Goal: Transaction & Acquisition: Book appointment/travel/reservation

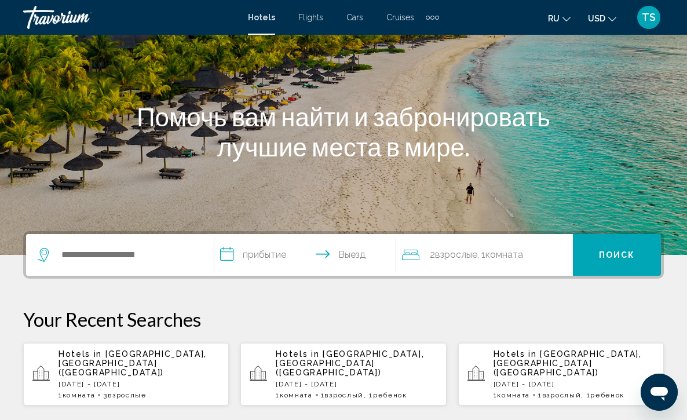
scroll to position [116, 0]
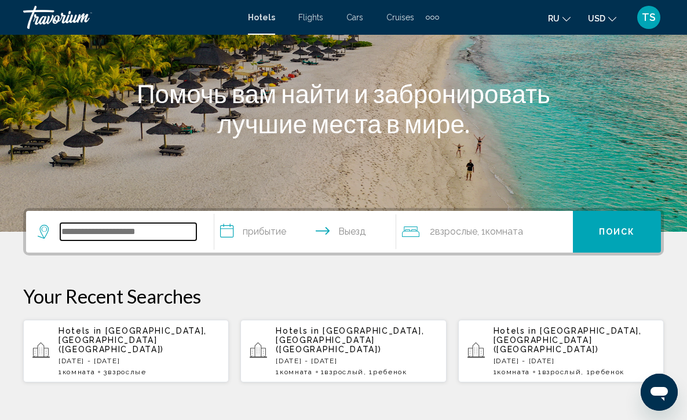
click at [129, 236] on input "Search widget" at bounding box center [128, 231] width 136 height 17
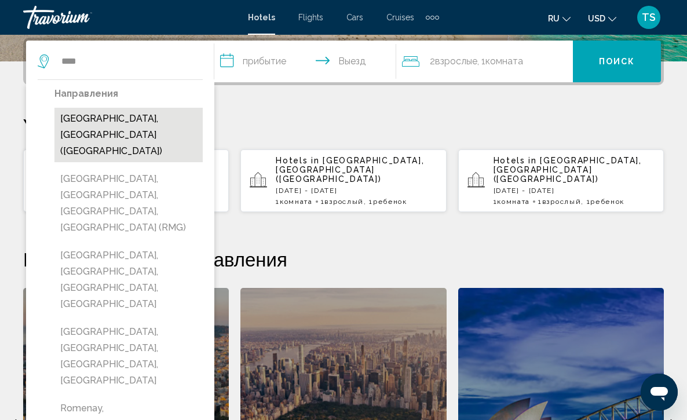
click at [107, 119] on button "[GEOGRAPHIC_DATA], [GEOGRAPHIC_DATA] ([GEOGRAPHIC_DATA])" at bounding box center [128, 135] width 148 height 54
type input "**********"
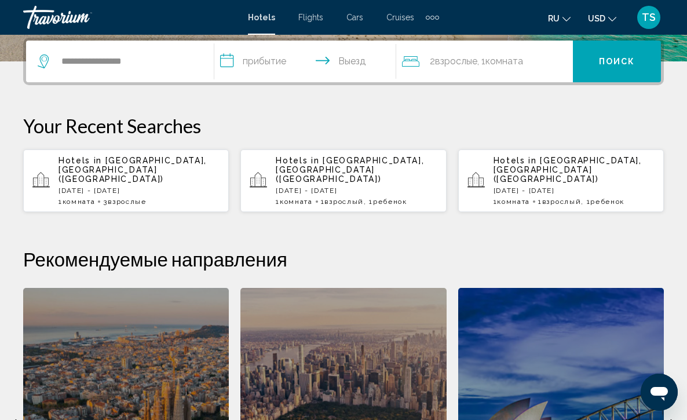
click at [229, 61] on input "**********" at bounding box center [307, 63] width 187 height 45
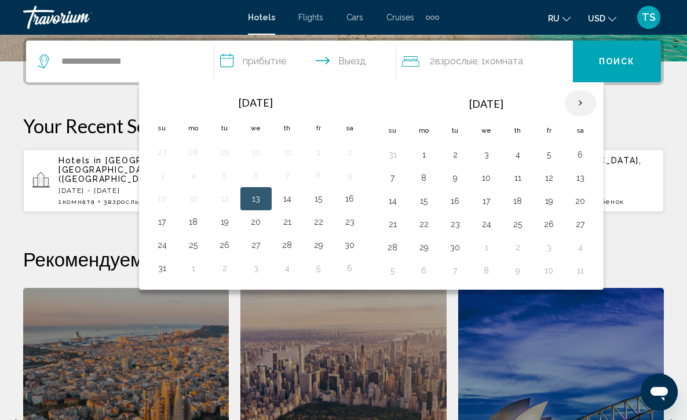
click at [580, 107] on th "Next month" at bounding box center [579, 102] width 31 height 25
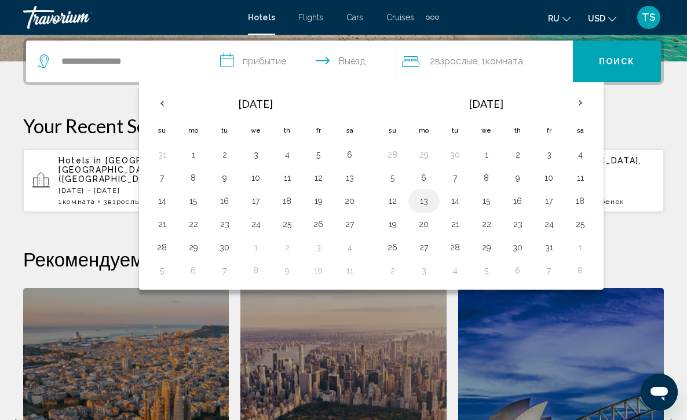
click at [425, 205] on button "13" at bounding box center [423, 201] width 19 height 16
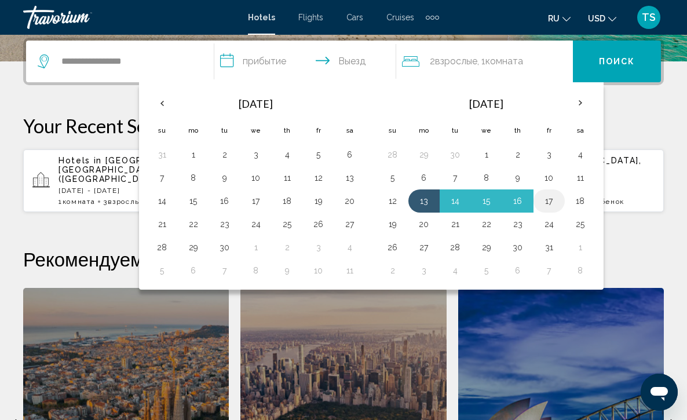
click at [553, 203] on button "17" at bounding box center [549, 201] width 19 height 16
type input "**********"
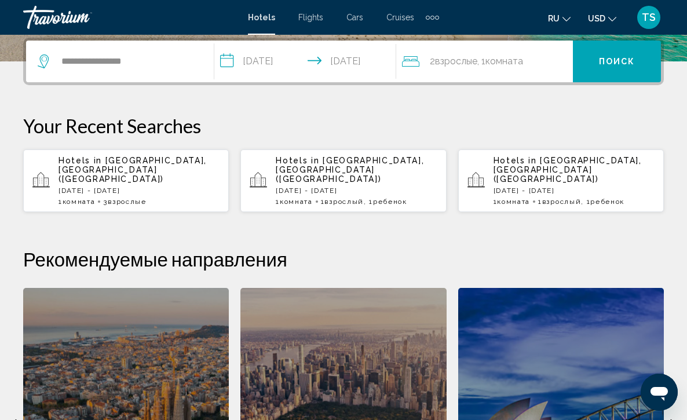
click at [533, 58] on div "2 Взрослый Взрослые , 1 Комната номера" at bounding box center [487, 61] width 171 height 16
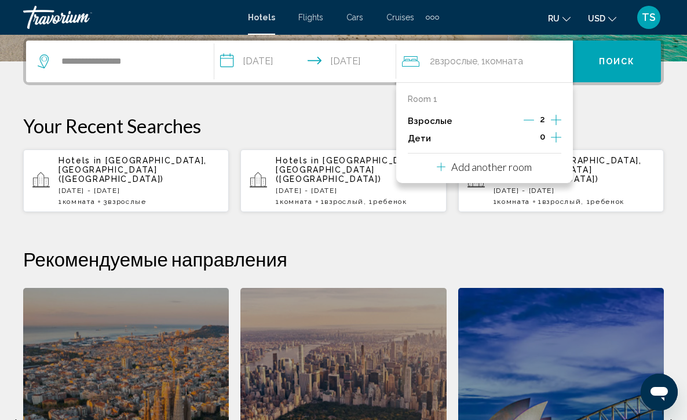
click at [556, 121] on icon "Increment adults" at bounding box center [556, 120] width 10 height 14
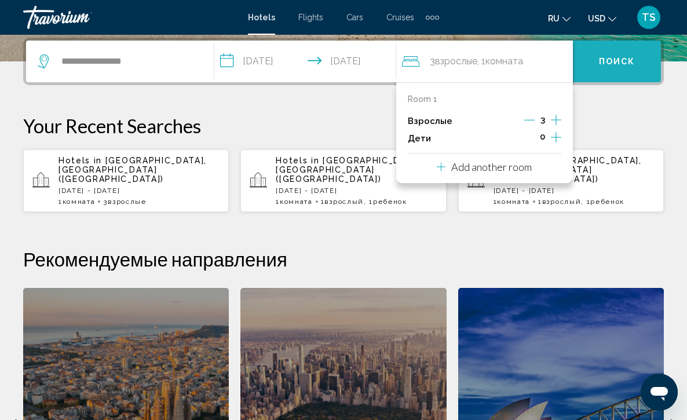
click at [615, 60] on span "Поиск" at bounding box center [617, 61] width 36 height 9
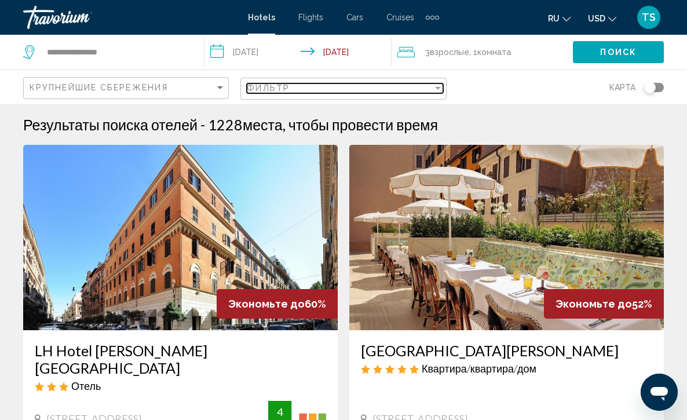
click at [436, 89] on div "Filter" at bounding box center [438, 88] width 6 height 3
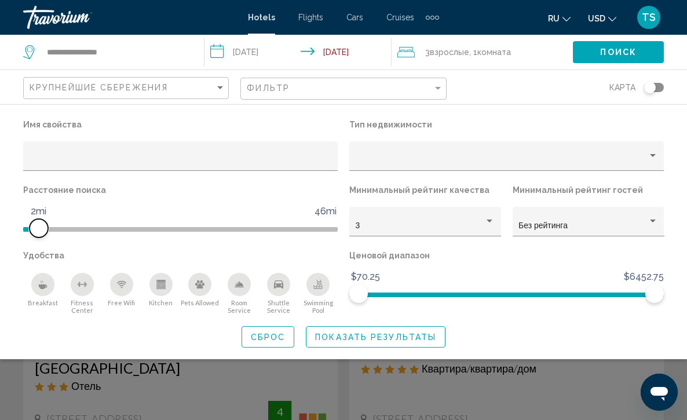
drag, startPoint x: 221, startPoint y: 225, endPoint x: 39, endPoint y: 230, distance: 181.8
click at [39, 230] on span "Hotel Filters" at bounding box center [39, 228] width 19 height 19
click at [41, 287] on icon "Breakfast" at bounding box center [42, 284] width 9 height 9
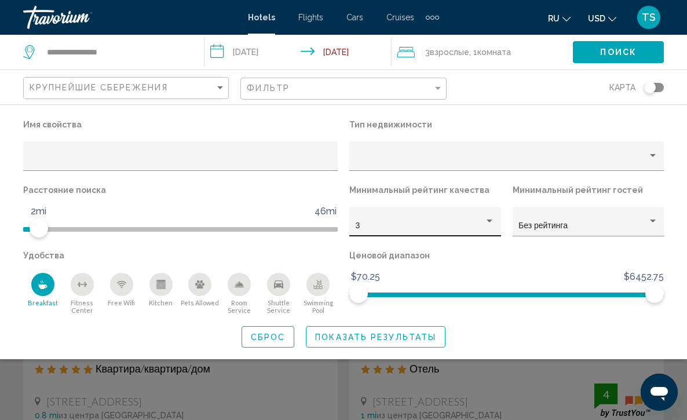
click at [489, 218] on div "Hotel Filters" at bounding box center [489, 221] width 10 height 9
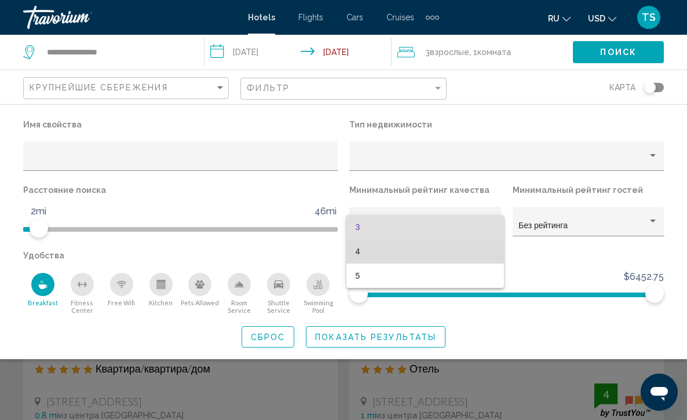
click at [481, 248] on span "4" at bounding box center [425, 251] width 140 height 24
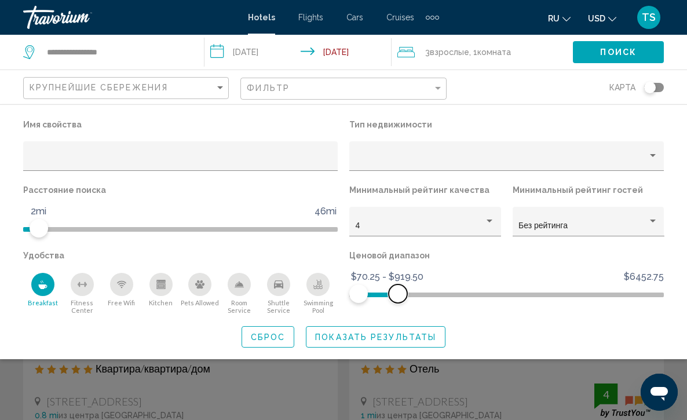
drag, startPoint x: 654, startPoint y: 292, endPoint x: 392, endPoint y: 326, distance: 264.0
click at [392, 326] on div "Имя свойства Тип недвижимости Расстояние поиска 1mi 46mi 2mi Минимальный рейтин…" at bounding box center [343, 231] width 687 height 231
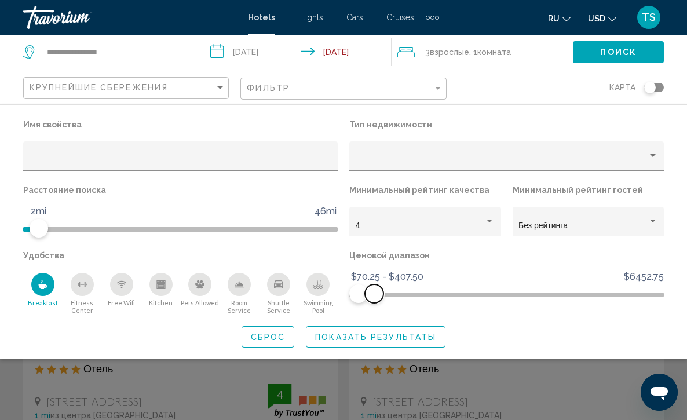
drag, startPoint x: 394, startPoint y: 295, endPoint x: 374, endPoint y: 299, distance: 20.6
click at [374, 299] on span "Hotel Filters" at bounding box center [374, 293] width 19 height 19
click at [360, 342] on span "Показать результаты" at bounding box center [375, 336] width 121 height 9
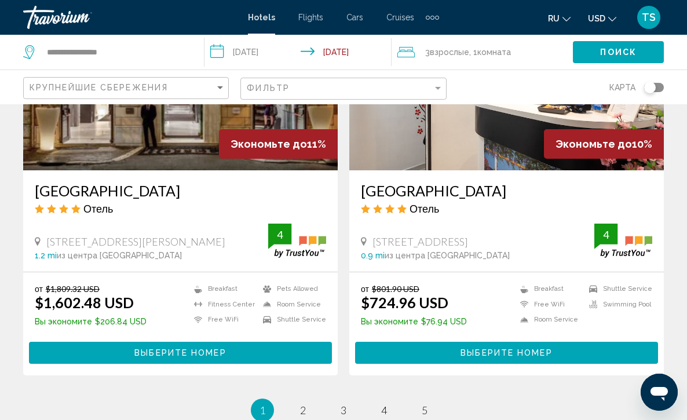
scroll to position [2255, 0]
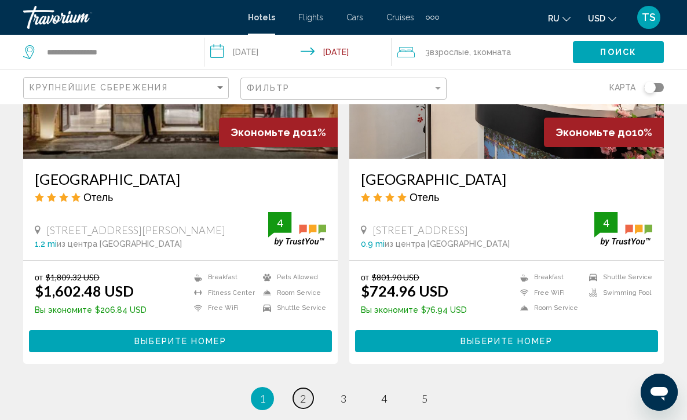
click at [304, 392] on span "2" at bounding box center [303, 398] width 6 height 13
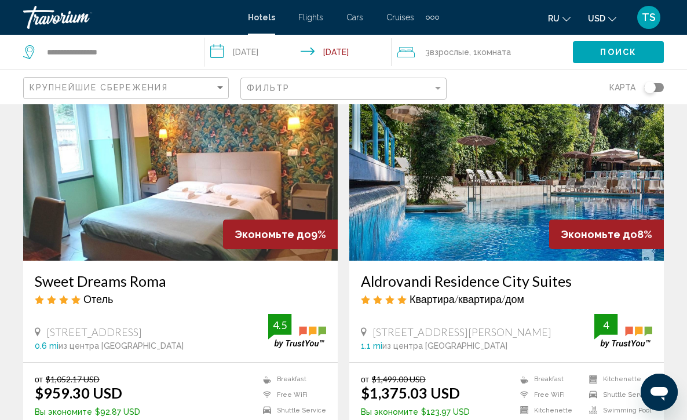
scroll to position [93, 0]
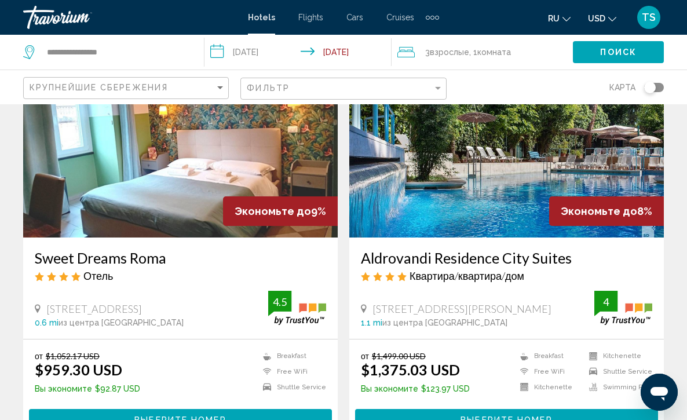
click at [203, 170] on img "Main content" at bounding box center [180, 144] width 314 height 185
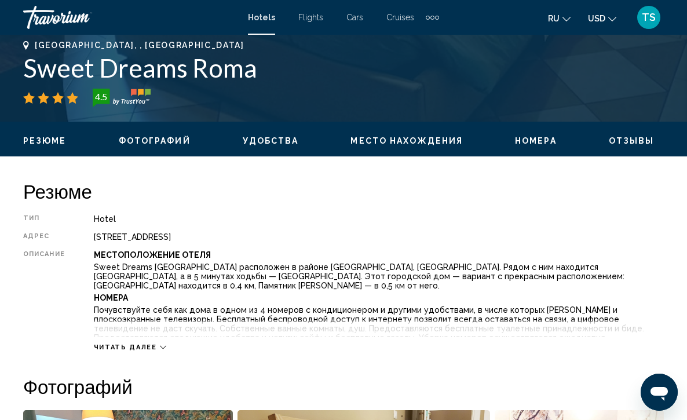
scroll to position [486, 0]
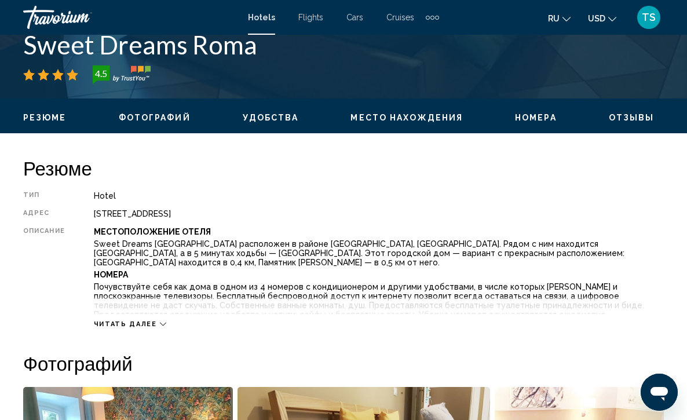
click at [121, 320] on span "Читать далее" at bounding box center [125, 324] width 63 height 8
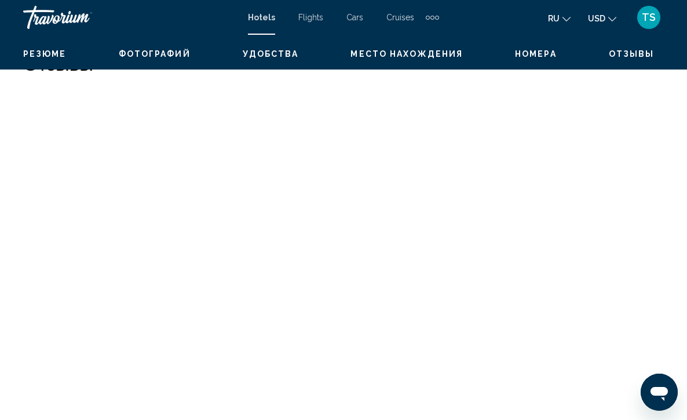
scroll to position [2246, 0]
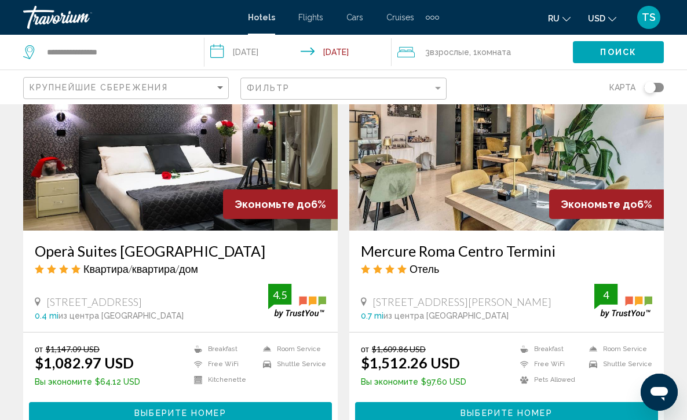
scroll to position [949, 0]
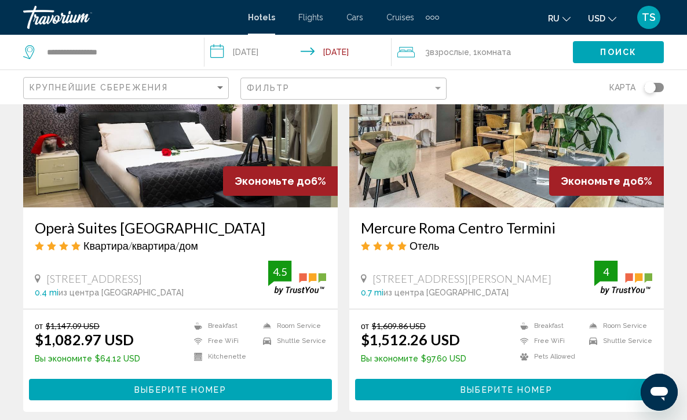
click at [177, 164] on img "Main content" at bounding box center [180, 114] width 314 height 185
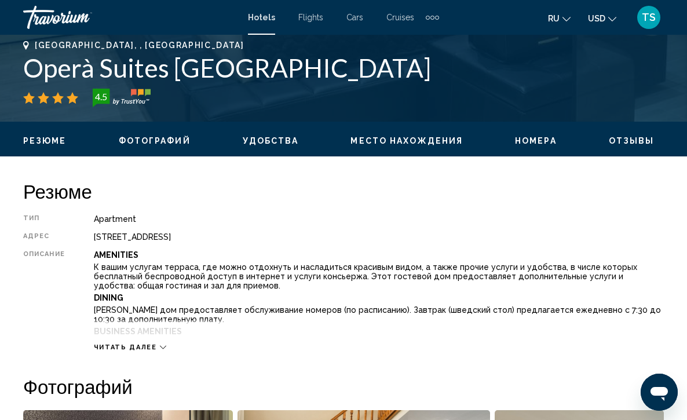
scroll to position [486, 0]
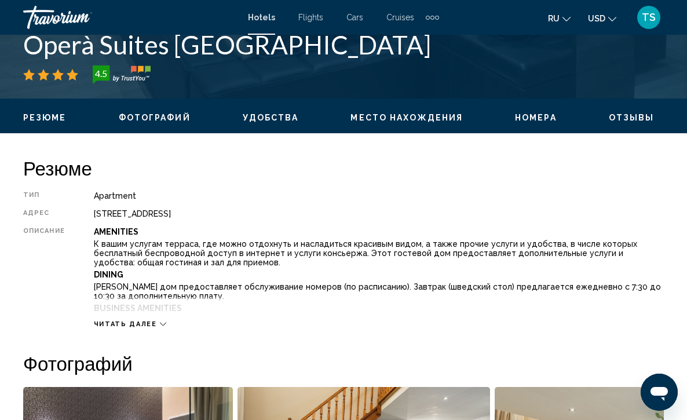
click at [160, 321] on icon "Main content" at bounding box center [163, 324] width 6 height 6
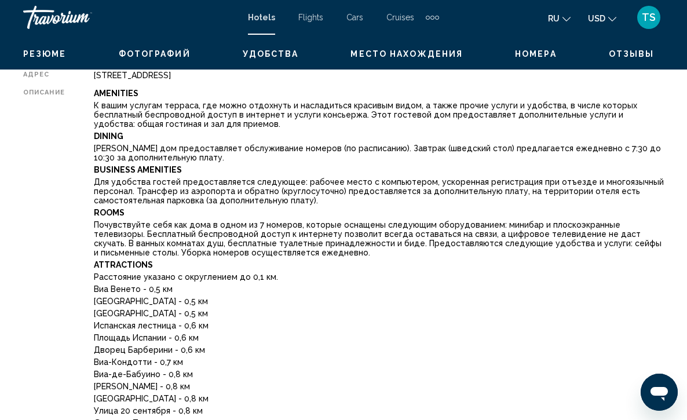
scroll to position [579, 0]
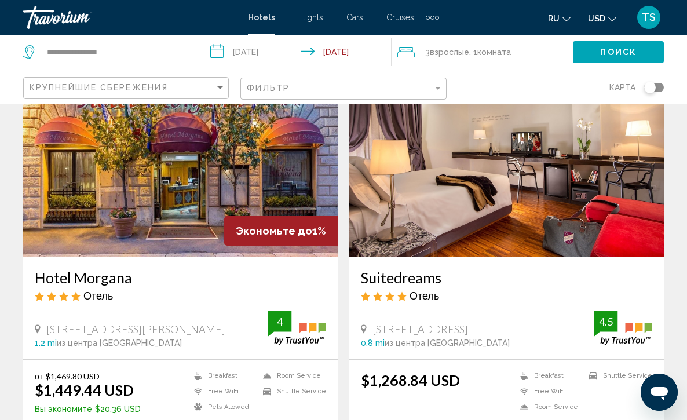
scroll to position [1703, 0]
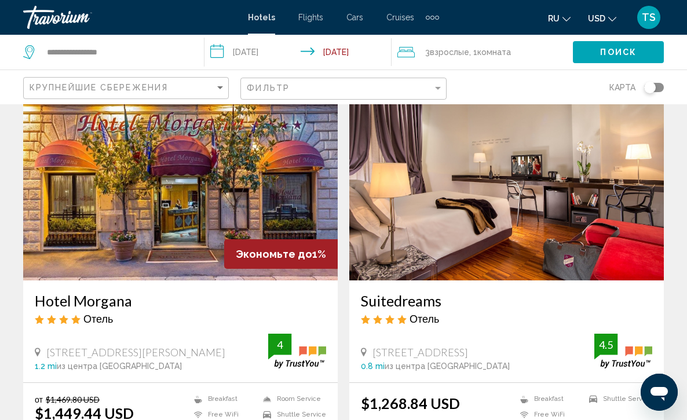
click at [513, 207] on img "Main content" at bounding box center [506, 187] width 314 height 185
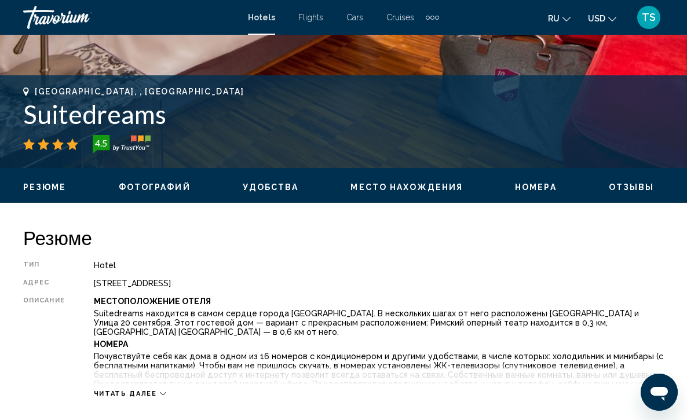
scroll to position [440, 0]
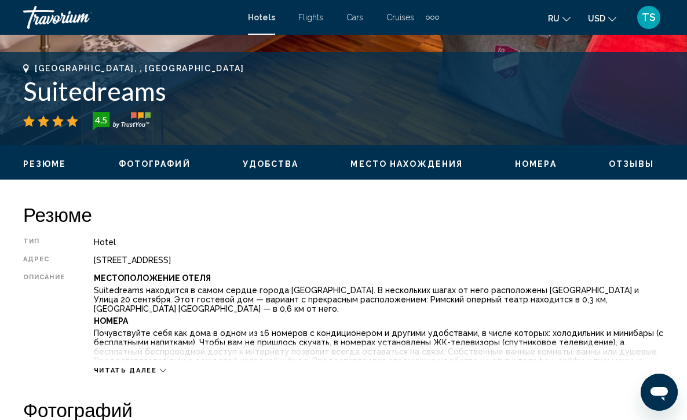
click at [160, 368] on icon "Main content" at bounding box center [163, 370] width 6 height 6
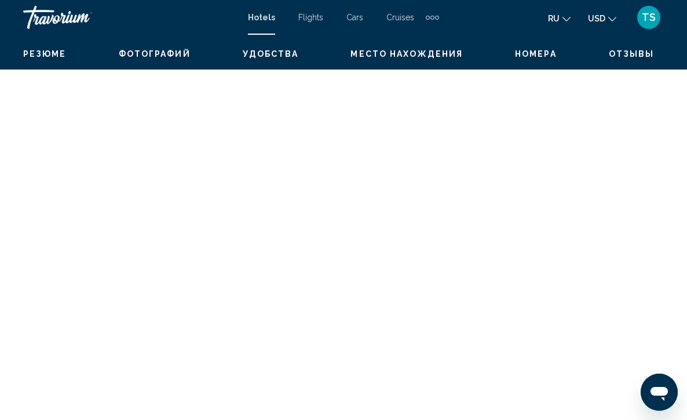
scroll to position [3176, 0]
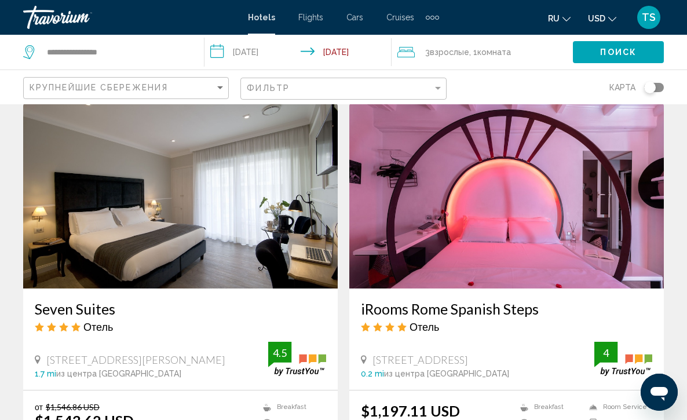
scroll to position [2085, 0]
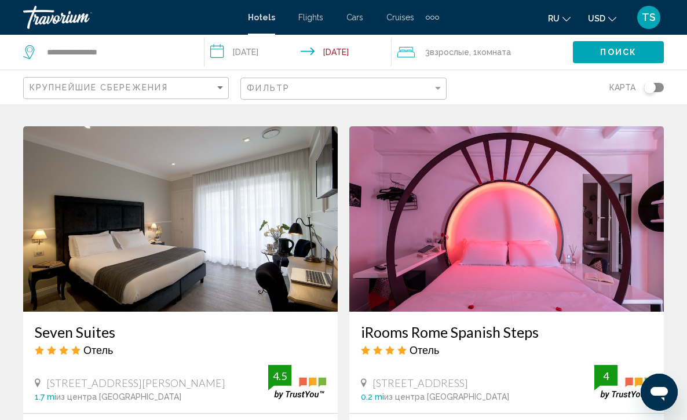
click at [507, 239] on img "Main content" at bounding box center [506, 218] width 314 height 185
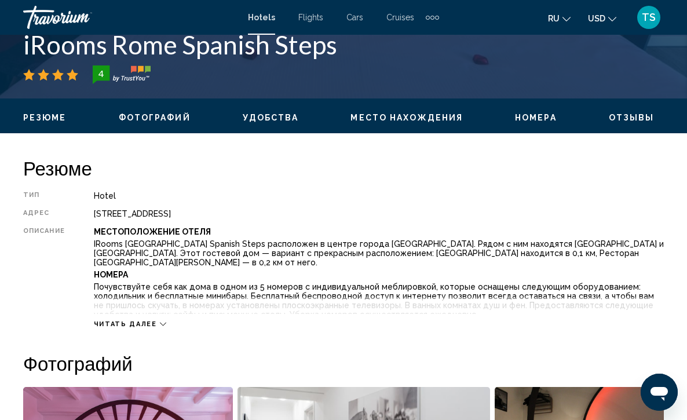
scroll to position [509, 0]
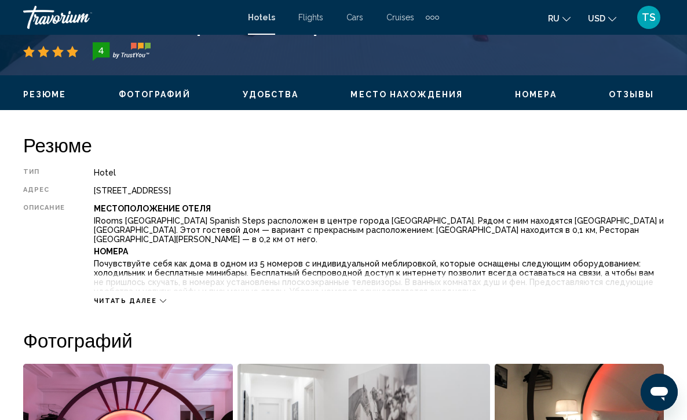
click at [131, 300] on span "Читать далее" at bounding box center [125, 301] width 63 height 8
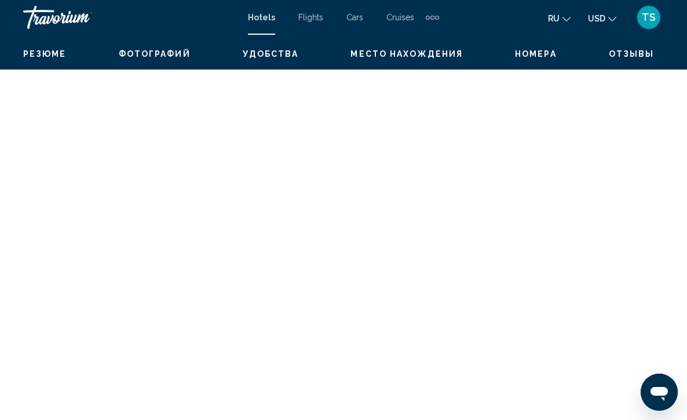
scroll to position [2486, 0]
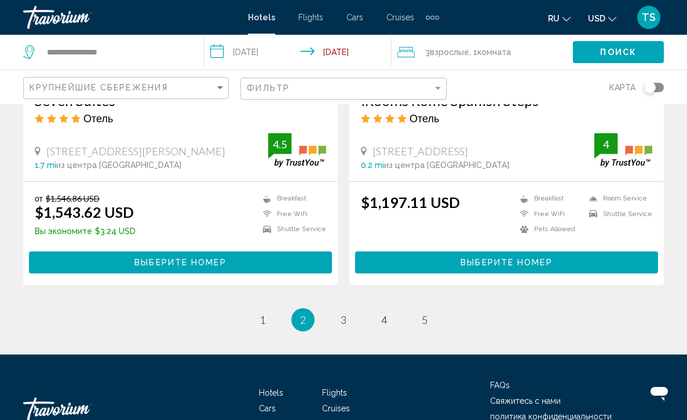
scroll to position [2339, 0]
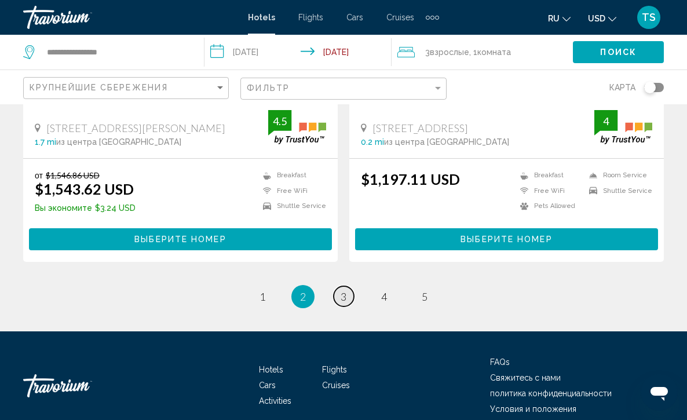
click at [343, 292] on span "3" at bounding box center [343, 296] width 6 height 13
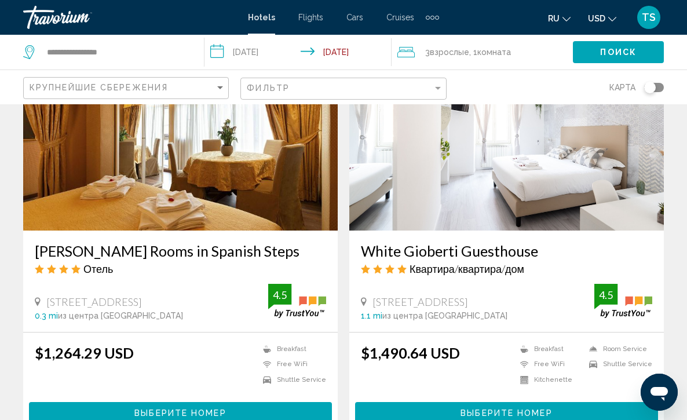
scroll to position [949, 0]
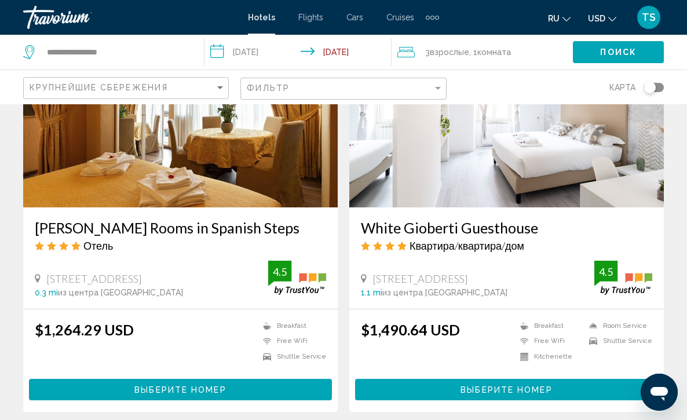
click at [184, 149] on img "Main content" at bounding box center [180, 114] width 314 height 185
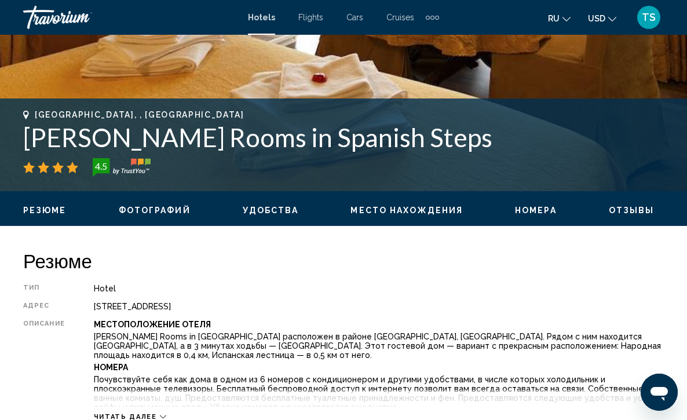
scroll to position [417, 0]
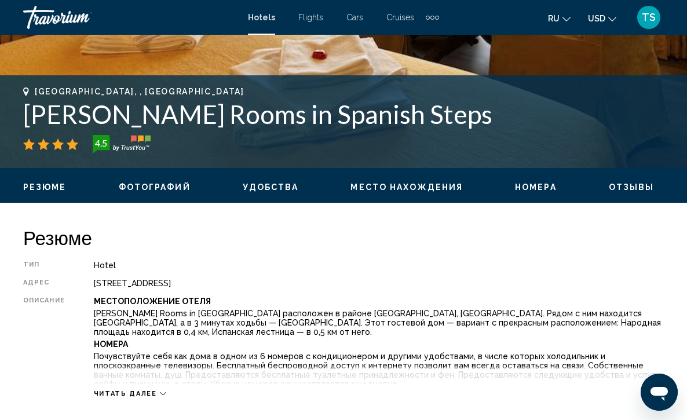
click at [160, 391] on icon "Main content" at bounding box center [163, 393] width 6 height 6
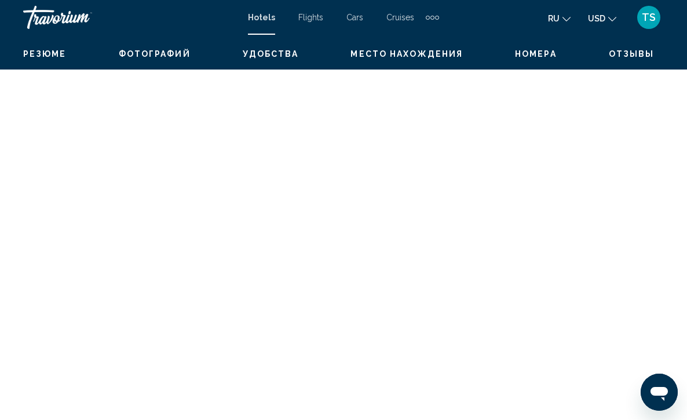
scroll to position [3252, 0]
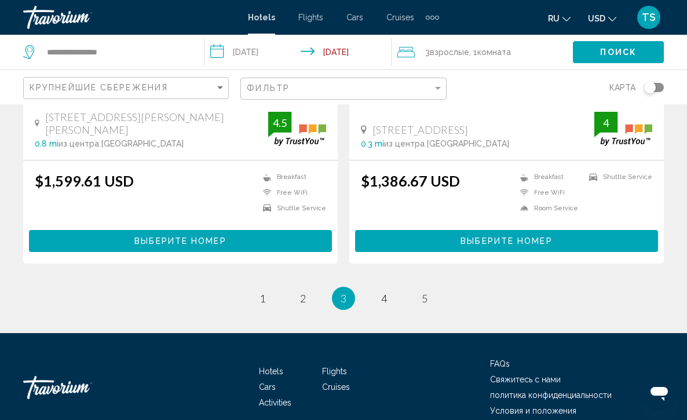
scroll to position [2362, 0]
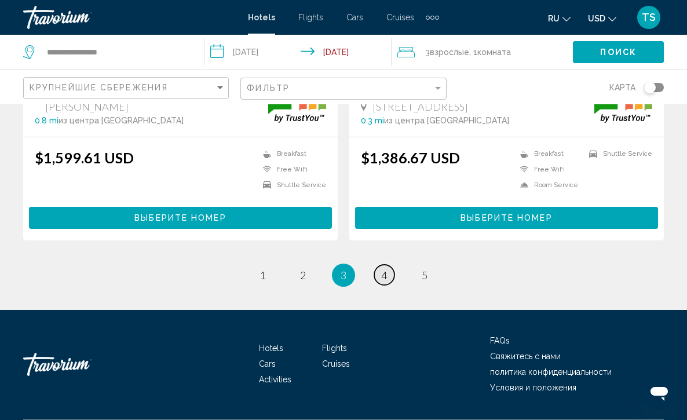
click at [381, 269] on span "4" at bounding box center [384, 275] width 6 height 13
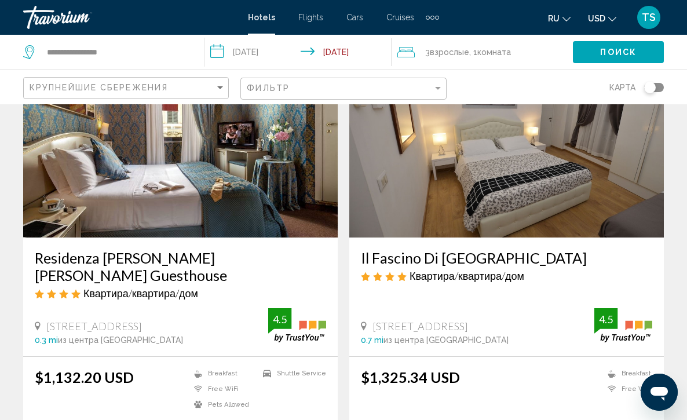
scroll to position [116, 0]
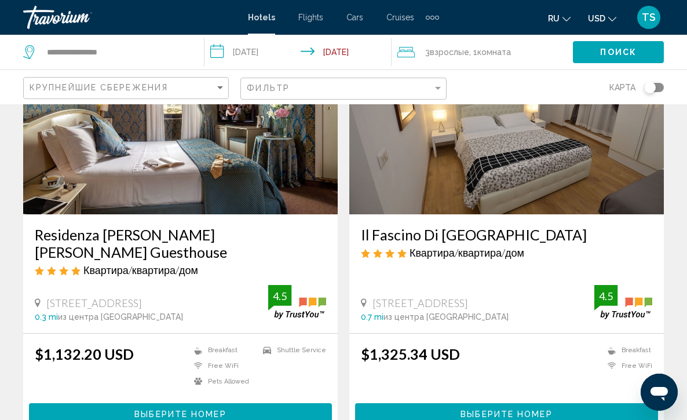
click at [212, 168] on img "Main content" at bounding box center [180, 121] width 314 height 185
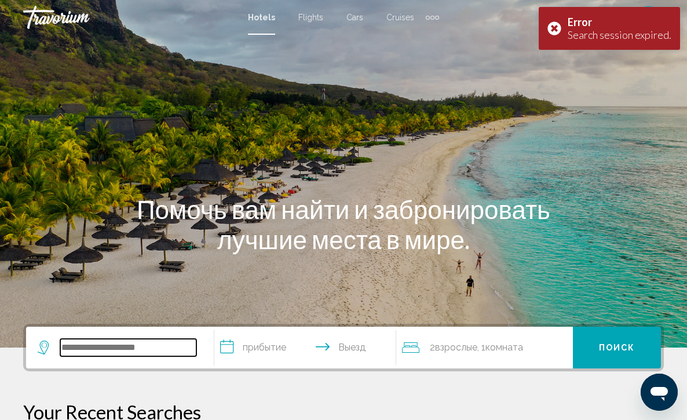
click at [119, 350] on input "Search widget" at bounding box center [128, 347] width 136 height 17
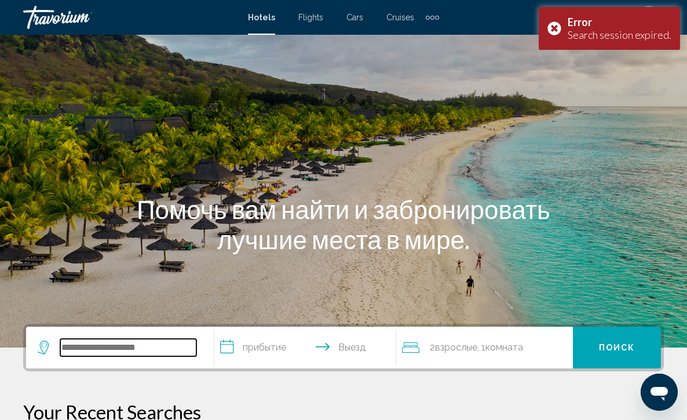
scroll to position [286, 0]
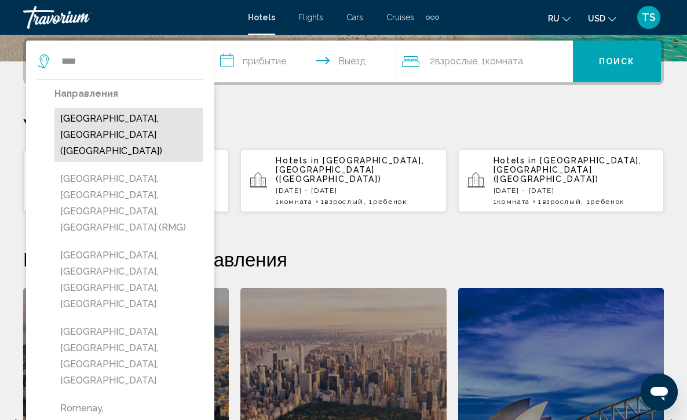
click at [114, 116] on button "[GEOGRAPHIC_DATA], [GEOGRAPHIC_DATA] ([GEOGRAPHIC_DATA])" at bounding box center [128, 135] width 148 height 54
type input "**********"
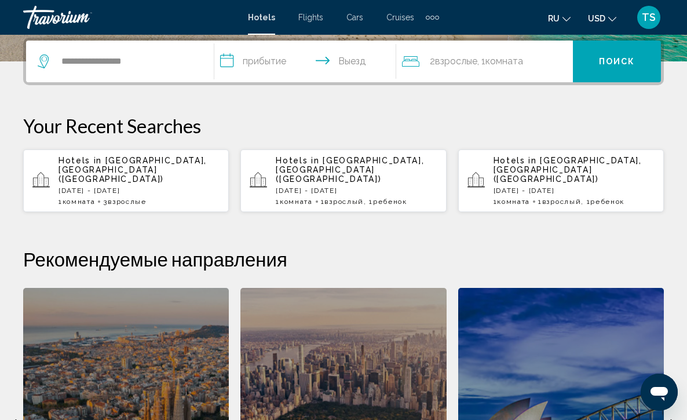
click at [232, 62] on input "**********" at bounding box center [307, 63] width 187 height 45
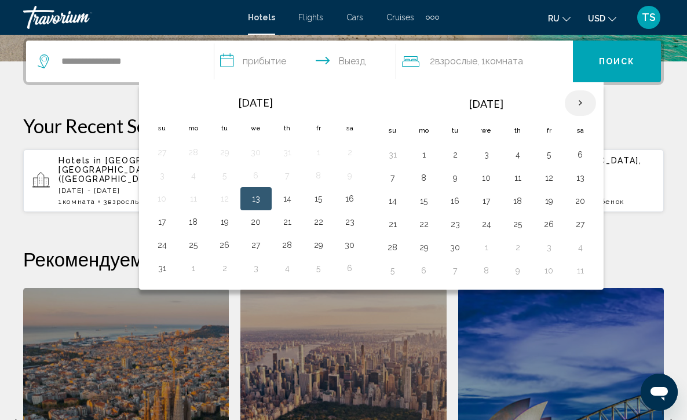
click at [581, 102] on th "Next month" at bounding box center [579, 102] width 31 height 25
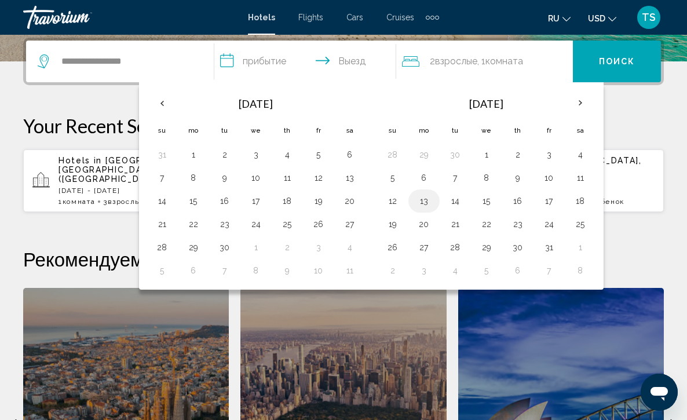
click at [427, 204] on button "13" at bounding box center [423, 201] width 19 height 16
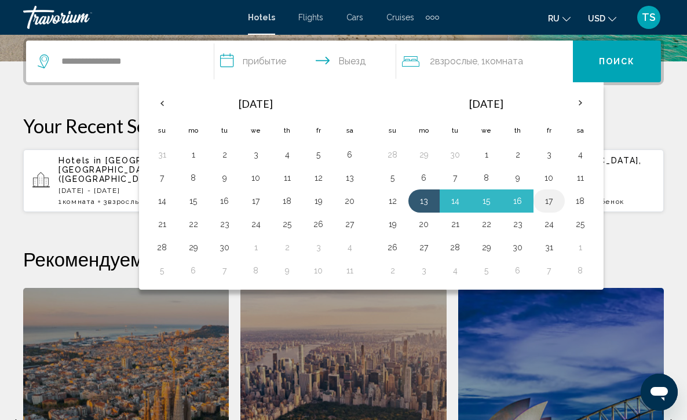
click at [553, 200] on button "17" at bounding box center [549, 201] width 19 height 16
type input "**********"
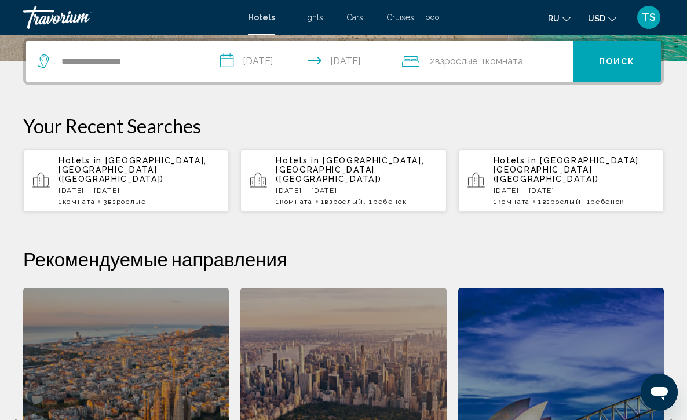
click at [528, 60] on div "2 Взрослый Взрослые , 1 Комната номера" at bounding box center [487, 61] width 171 height 16
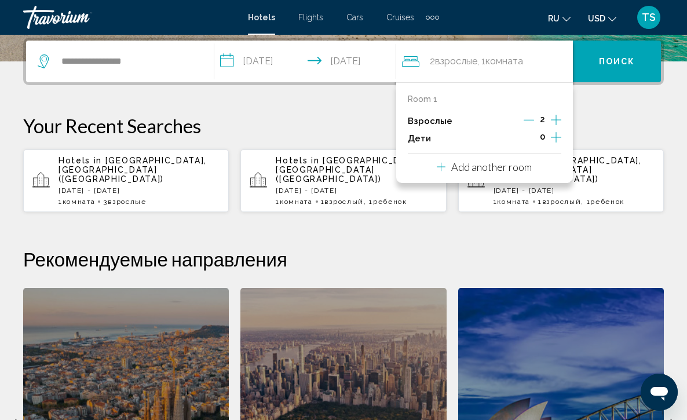
click at [556, 121] on icon "Increment adults" at bounding box center [556, 120] width 10 height 10
click at [619, 64] on span "Поиск" at bounding box center [617, 61] width 36 height 9
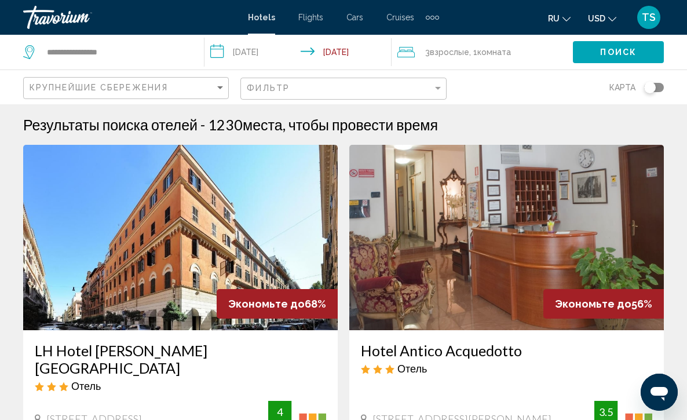
scroll to position [23, 0]
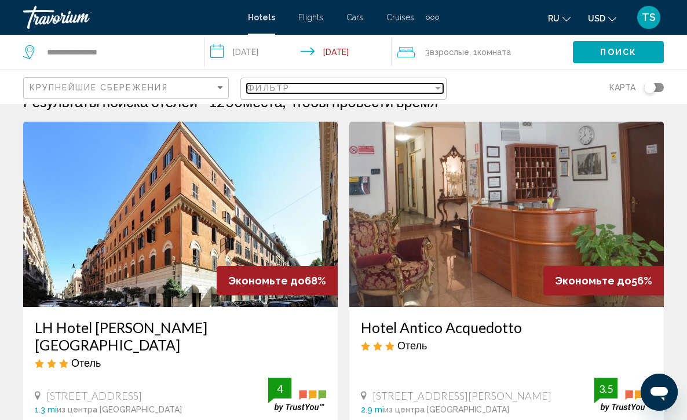
click at [437, 87] on div "Filter" at bounding box center [437, 87] width 10 height 9
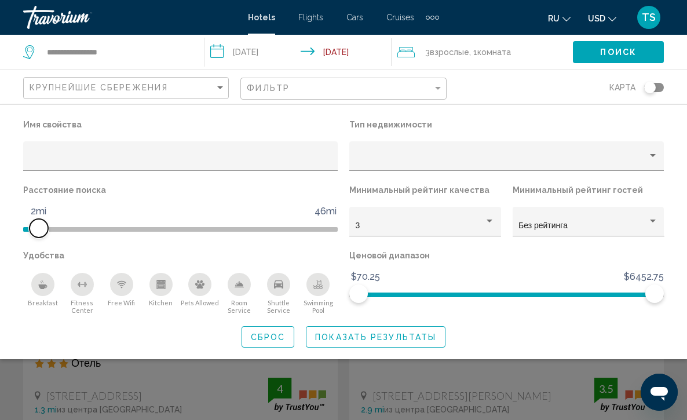
drag, startPoint x: 224, startPoint y: 227, endPoint x: 39, endPoint y: 224, distance: 184.7
click at [39, 224] on span "Hotel Filters" at bounding box center [39, 228] width 19 height 19
click at [46, 289] on icon "Breakfast" at bounding box center [42, 284] width 9 height 9
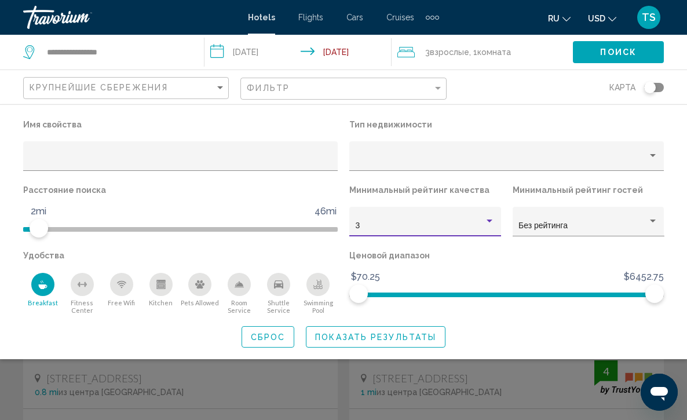
click at [489, 224] on div "Hotel Filters" at bounding box center [489, 221] width 10 height 9
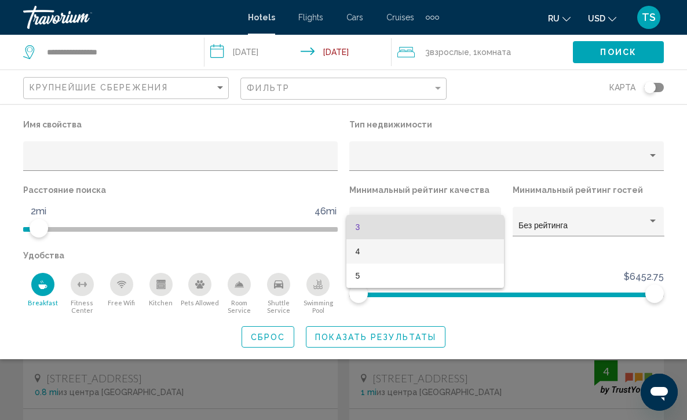
click at [476, 247] on span "4" at bounding box center [425, 251] width 140 height 24
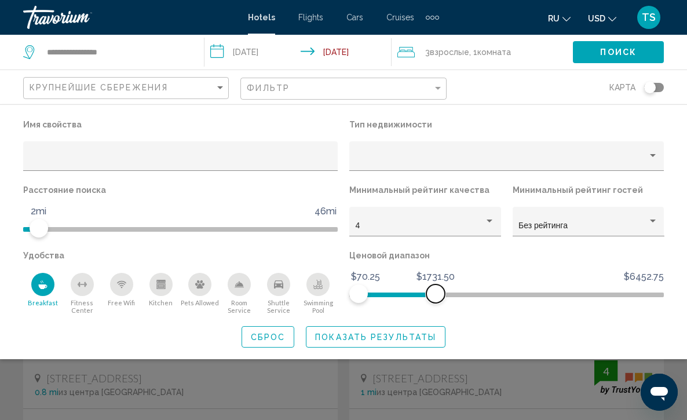
drag, startPoint x: 656, startPoint y: 292, endPoint x: 421, endPoint y: 311, distance: 236.4
click at [421, 311] on div "Ценовой диапазон $70.25 $6452.75 $70.25 $1731.50" at bounding box center [506, 280] width 326 height 67
drag, startPoint x: 421, startPoint y: 291, endPoint x: 376, endPoint y: 298, distance: 45.6
click at [376, 298] on span "Hotel Filters" at bounding box center [375, 293] width 19 height 19
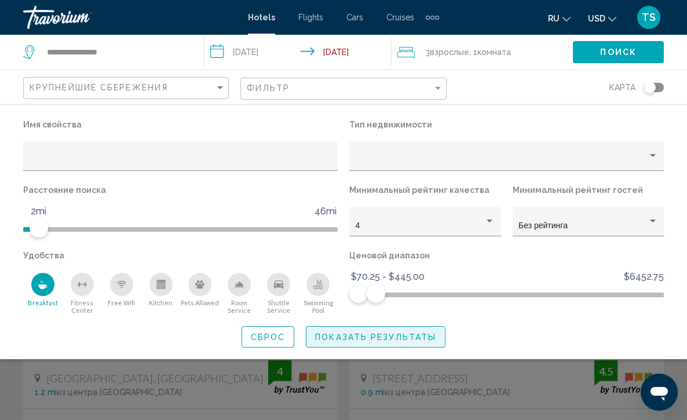
click at [374, 342] on span "Показать результаты" at bounding box center [375, 336] width 121 height 9
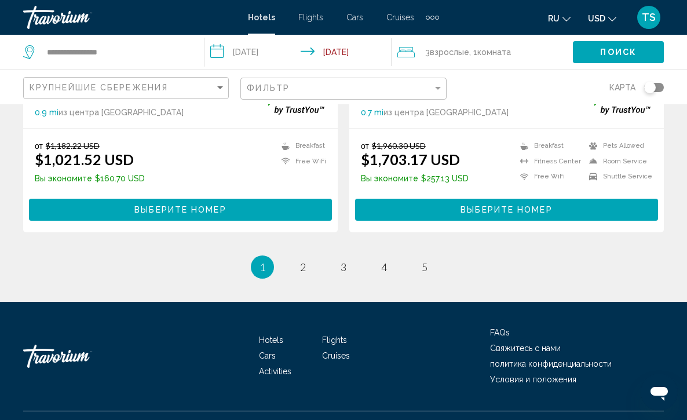
scroll to position [2390, 0]
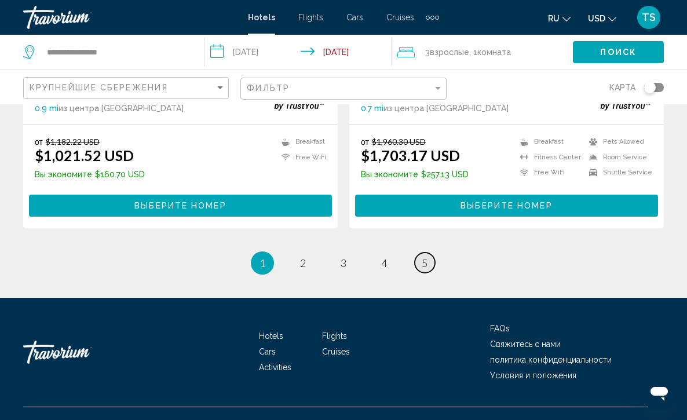
click at [424, 256] on span "5" at bounding box center [424, 262] width 6 height 13
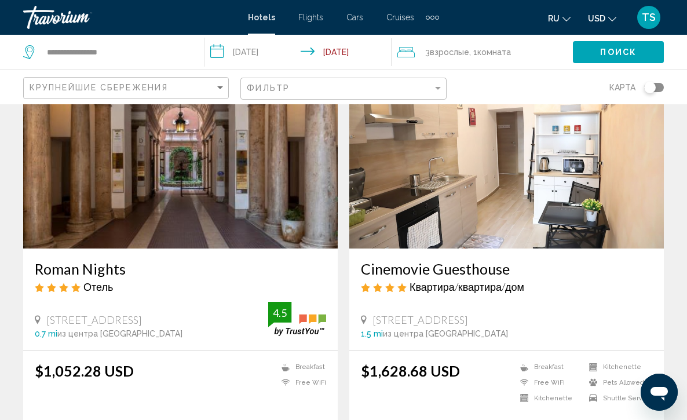
scroll to position [93, 0]
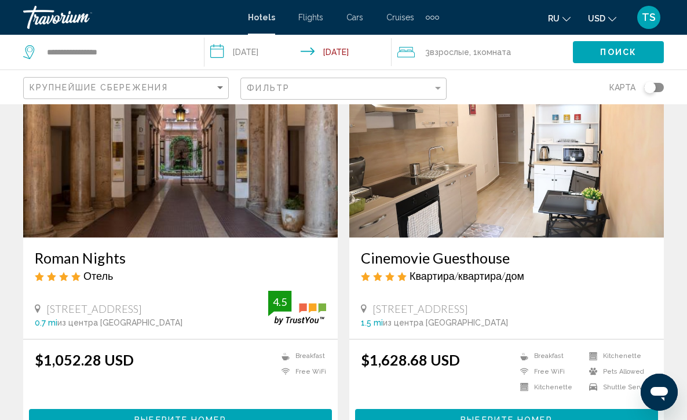
click at [172, 148] on img "Main content" at bounding box center [180, 144] width 314 height 185
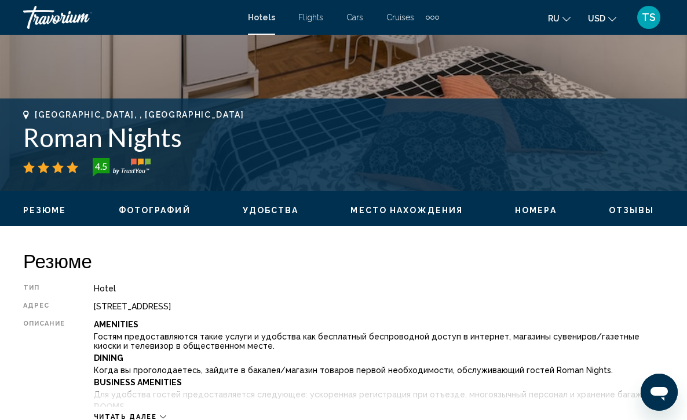
scroll to position [417, 0]
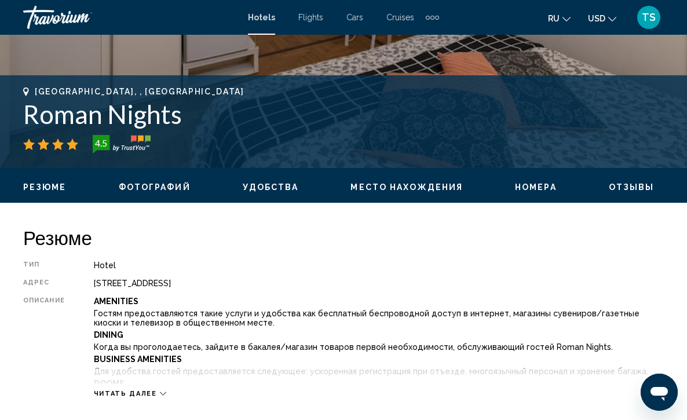
click at [161, 390] on icon "Main content" at bounding box center [163, 393] width 6 height 6
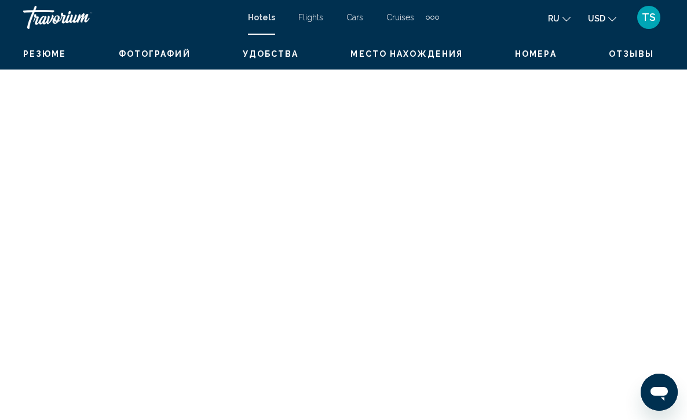
scroll to position [2732, 0]
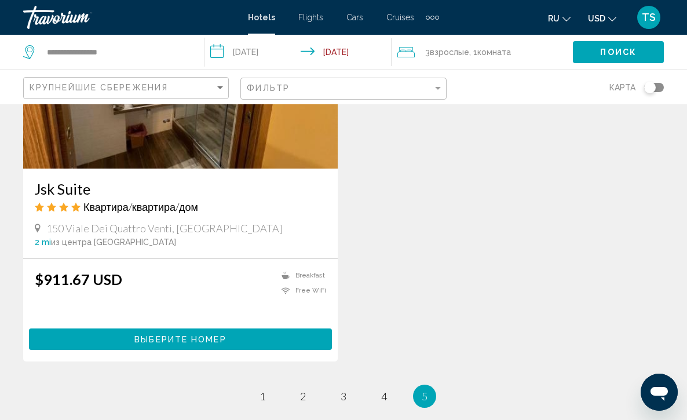
scroll to position [1412, 0]
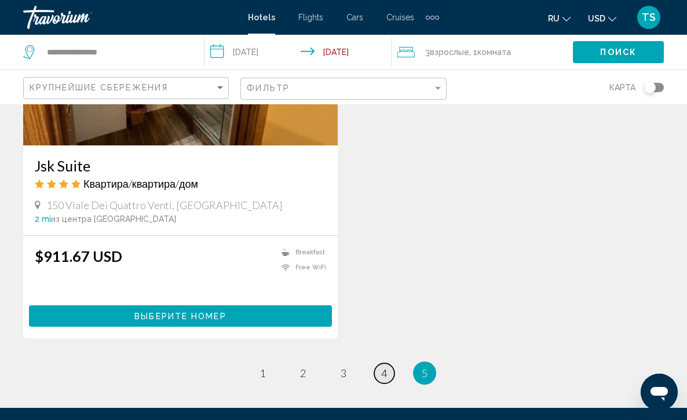
click at [387, 372] on span "4" at bounding box center [384, 372] width 6 height 13
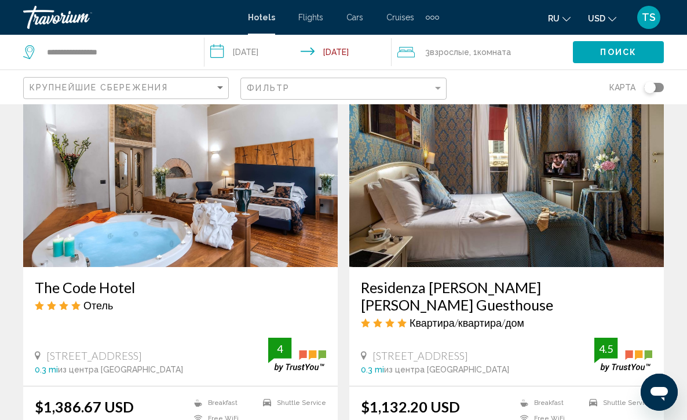
scroll to position [903, 0]
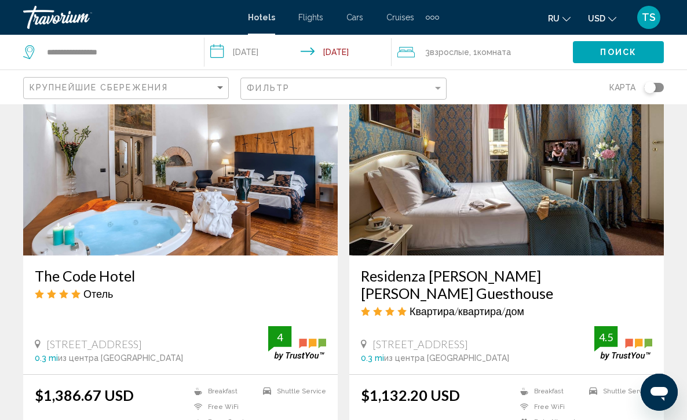
click at [474, 172] on img "Main content" at bounding box center [506, 162] width 314 height 185
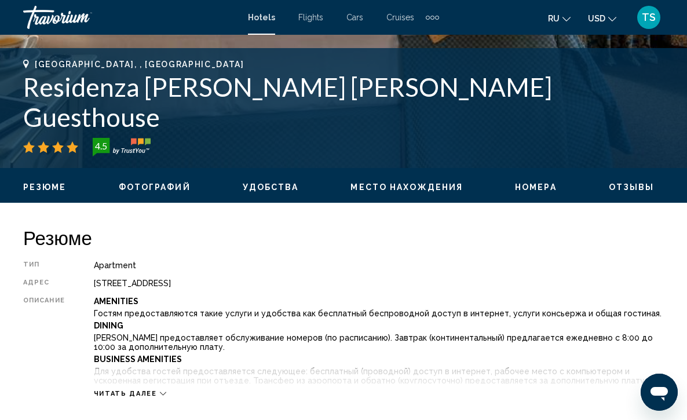
scroll to position [440, 0]
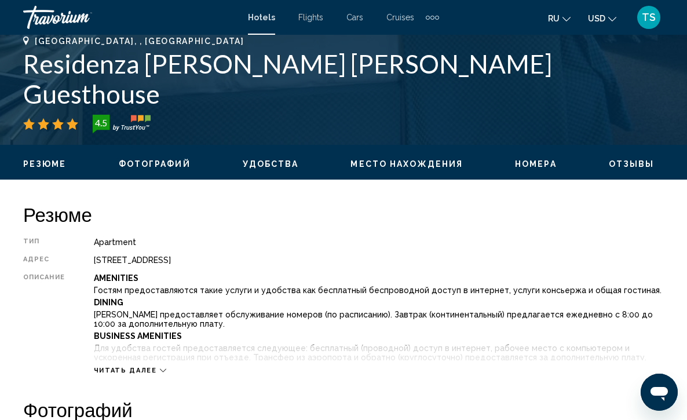
click at [159, 366] on div "Читать далее" at bounding box center [130, 370] width 72 height 8
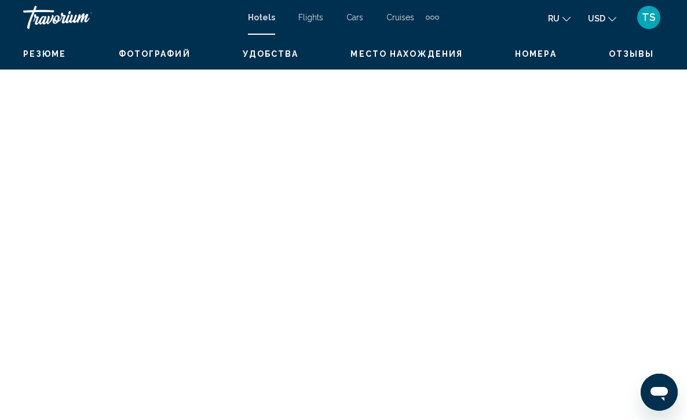
scroll to position [3169, 0]
click at [312, 21] on span "Flights" at bounding box center [310, 17] width 25 height 9
